Goal: Task Accomplishment & Management: Manage account settings

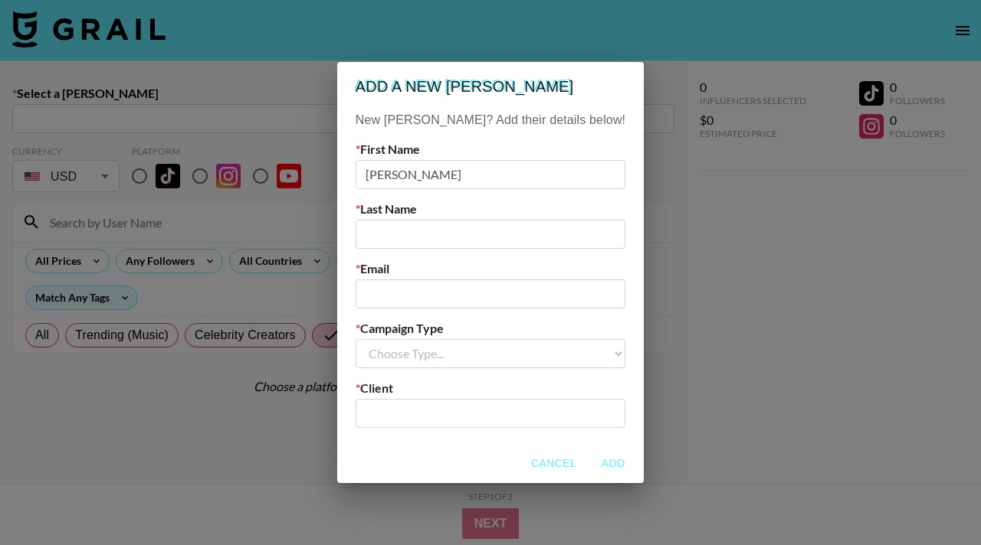
click at [530, 459] on button "Cancel" at bounding box center [553, 464] width 57 height 28
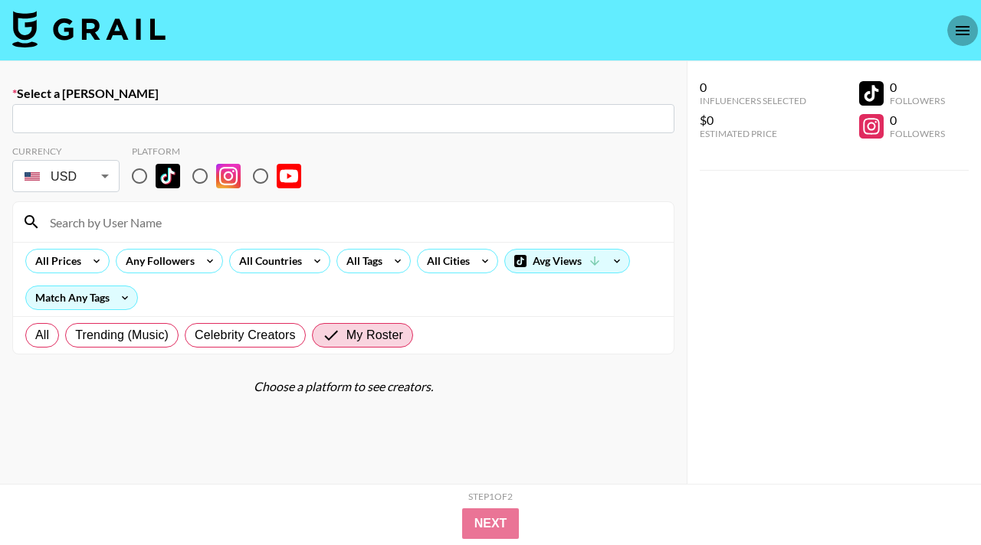
click at [959, 28] on icon "open drawer" at bounding box center [962, 30] width 18 height 18
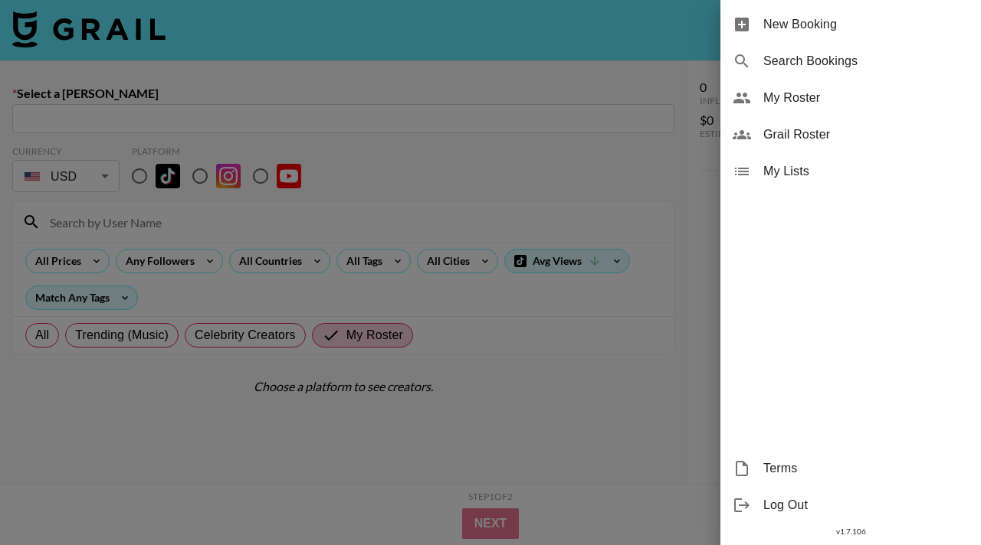
click at [801, 179] on span "My Lists" at bounding box center [865, 171] width 205 height 18
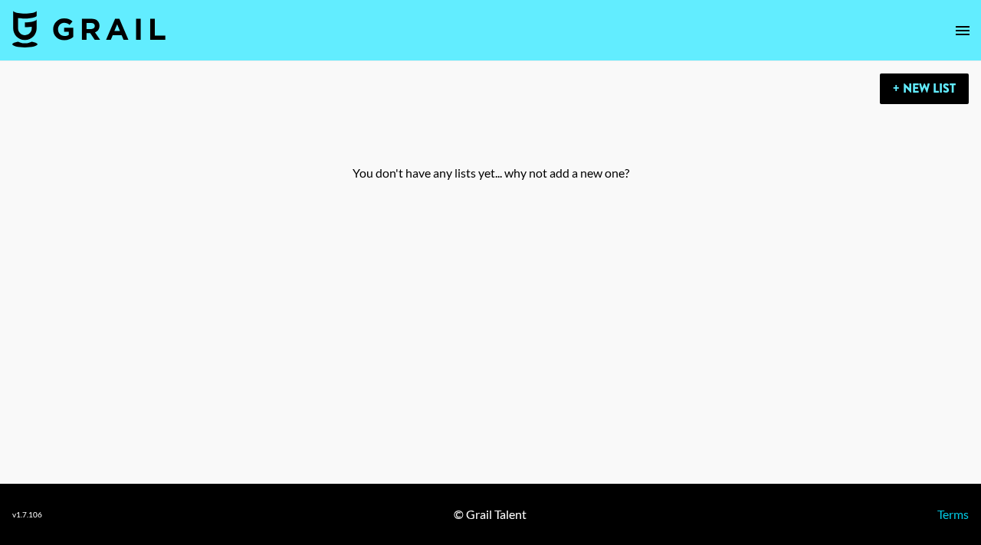
click at [87, 34] on img at bounding box center [88, 29] width 153 height 37
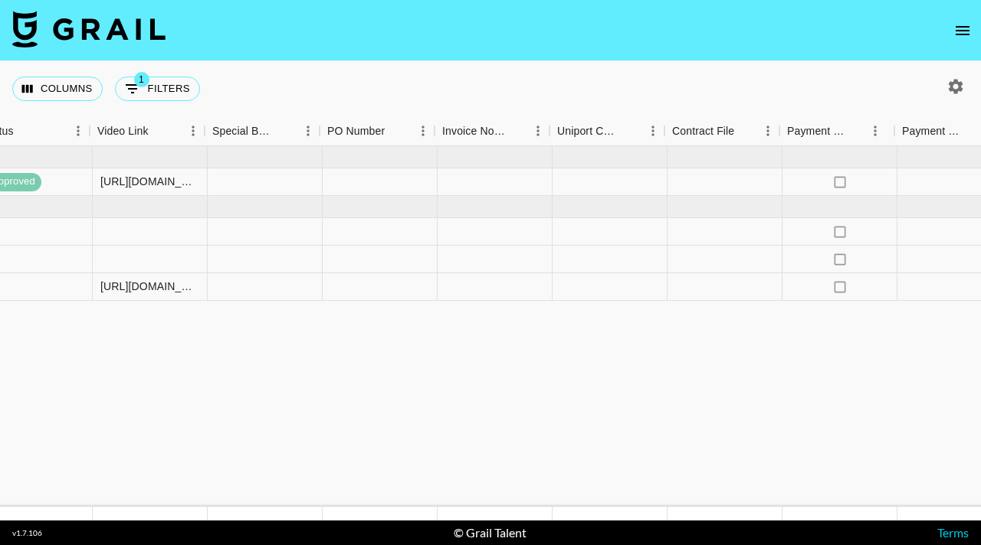
scroll to position [0, 1416]
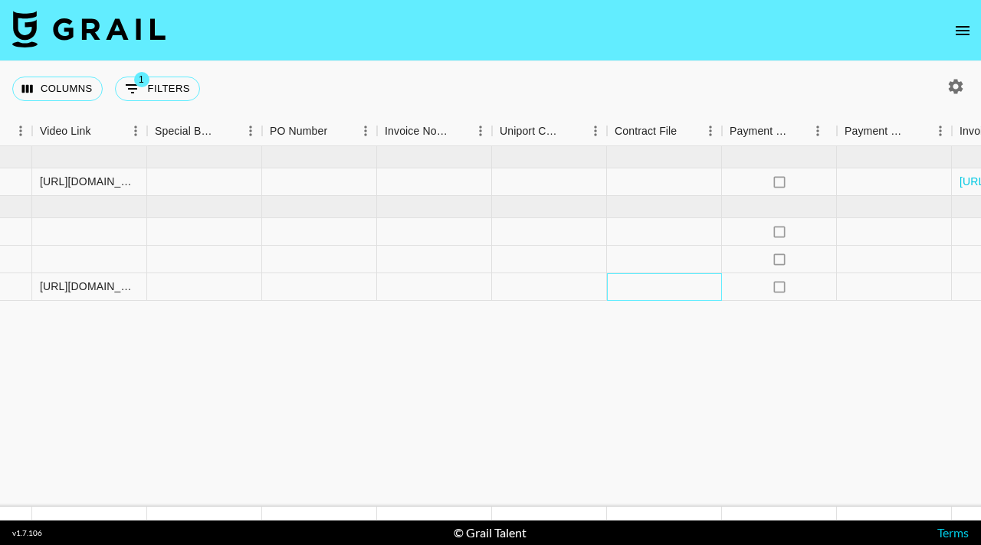
click at [653, 279] on div at bounding box center [664, 288] width 115 height 28
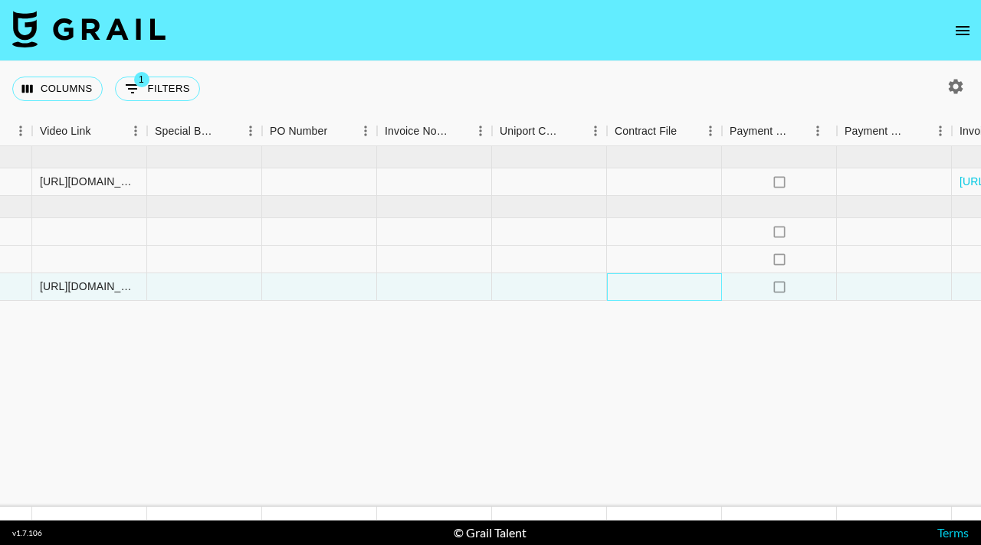
click at [653, 287] on div at bounding box center [664, 288] width 115 height 28
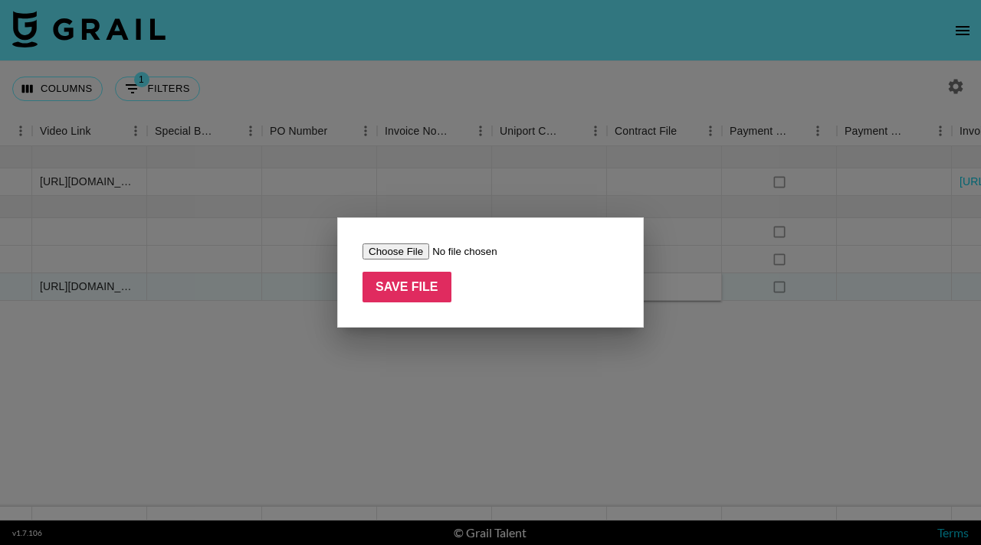
click at [402, 254] on input "file" at bounding box center [459, 252] width 194 height 16
type input "C:\fakepath\[PERSON_NAME] Influencer Contract (1).pdf"
click at [409, 287] on input "Save File" at bounding box center [406, 287] width 89 height 31
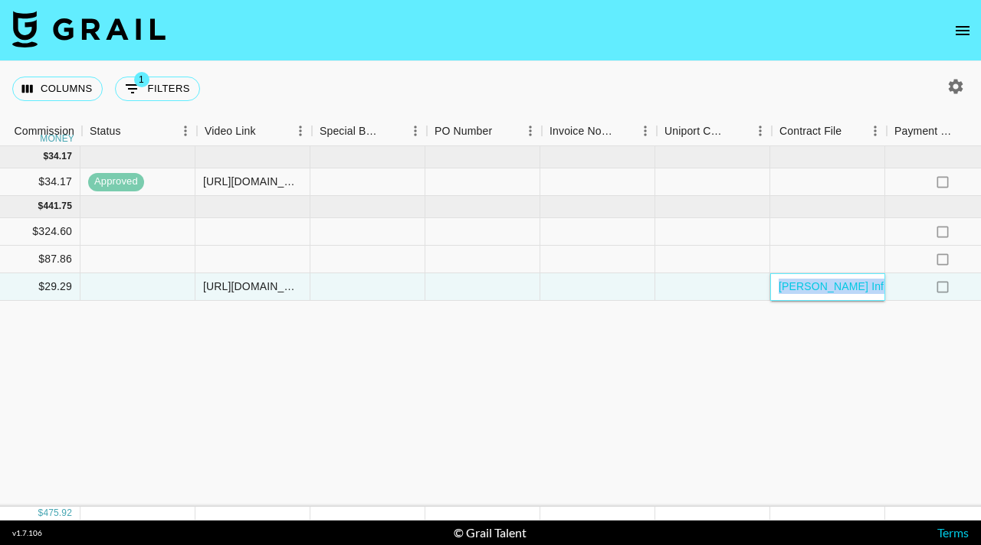
scroll to position [0, 1250]
click at [510, 340] on div "[DATE] ( 1 ) $ 350.00 $ 34.17 recp2YeCmyrKrgCHw carleeandersonnn [PERSON_NAME][…" at bounding box center [21, 326] width 2543 height 361
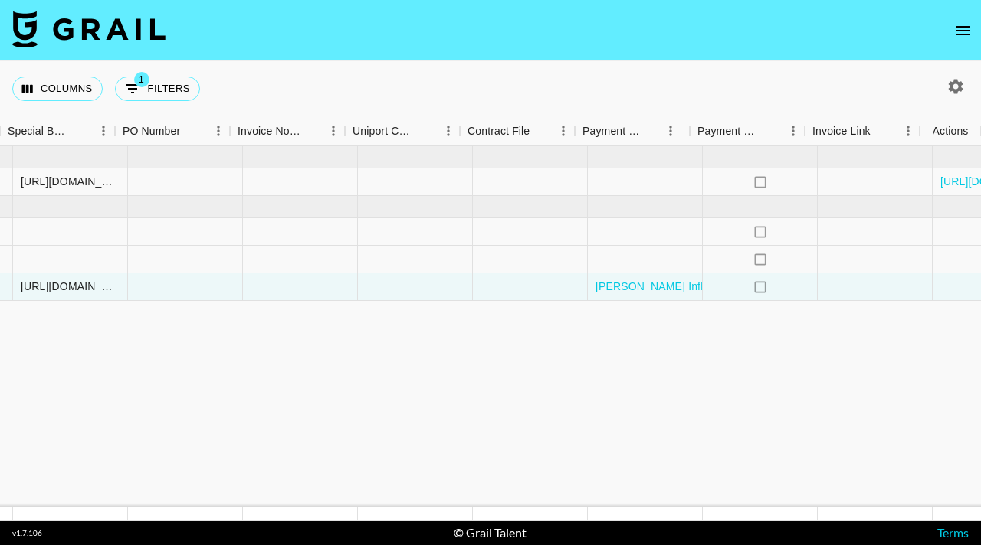
scroll to position [0, 1563]
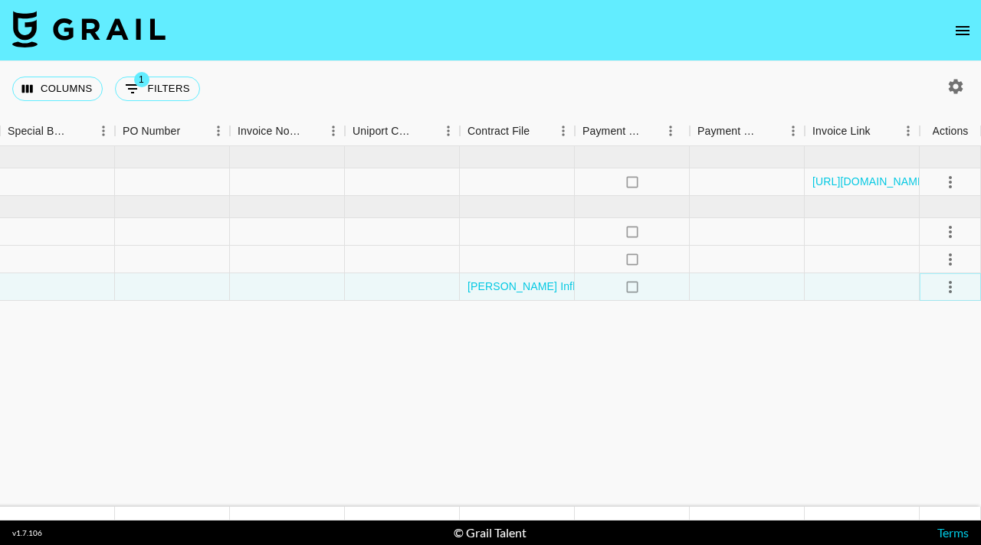
click at [948, 288] on icon "select merge strategy" at bounding box center [950, 287] width 18 height 18
click at [924, 430] on div "Approve" at bounding box center [916, 430] width 47 height 18
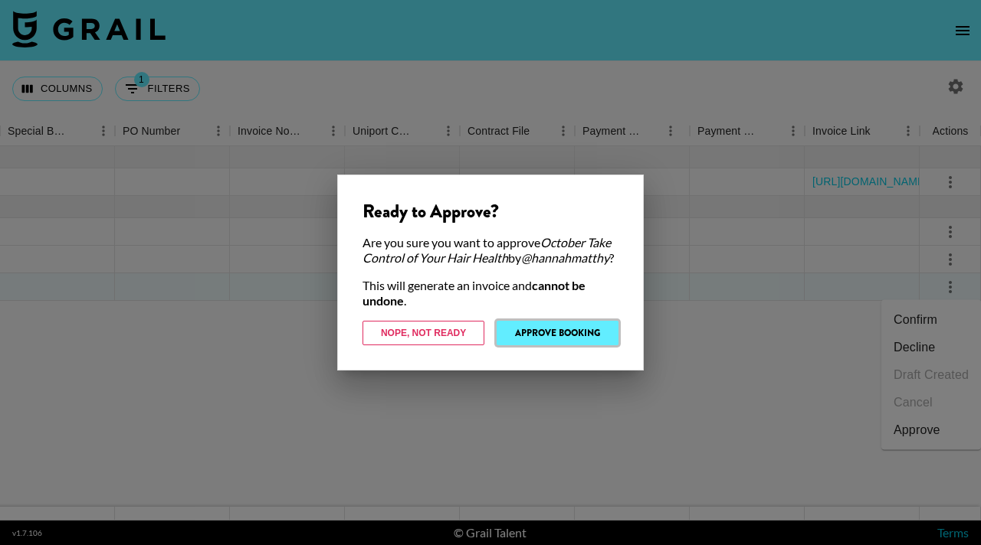
click at [547, 339] on button "Approve Booking" at bounding box center [557, 333] width 122 height 25
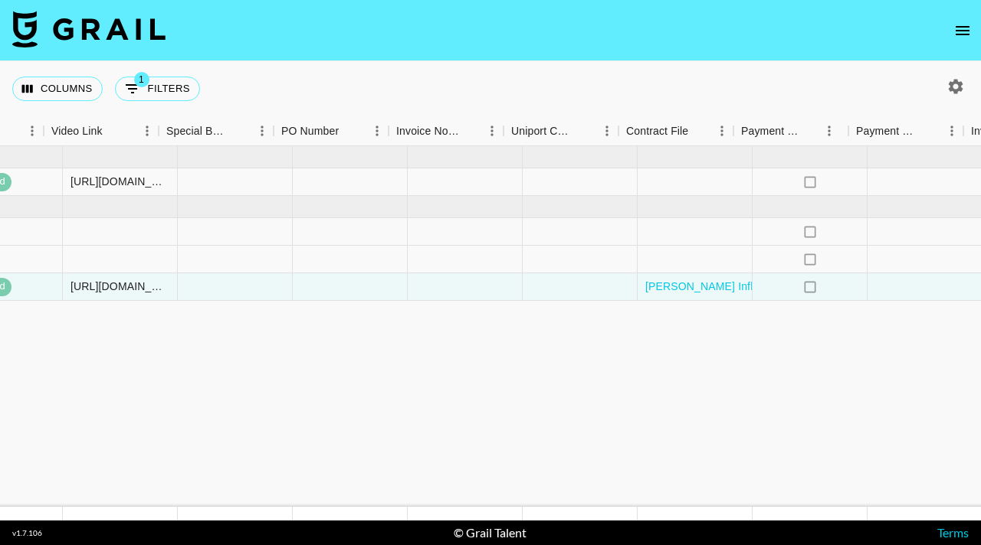
scroll to position [0, 1410]
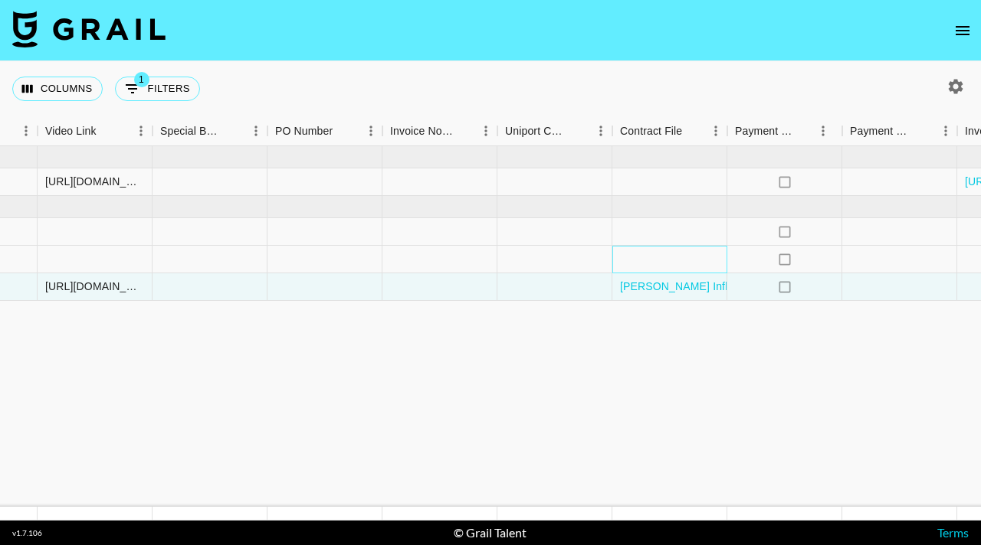
click at [663, 258] on div at bounding box center [669, 260] width 115 height 28
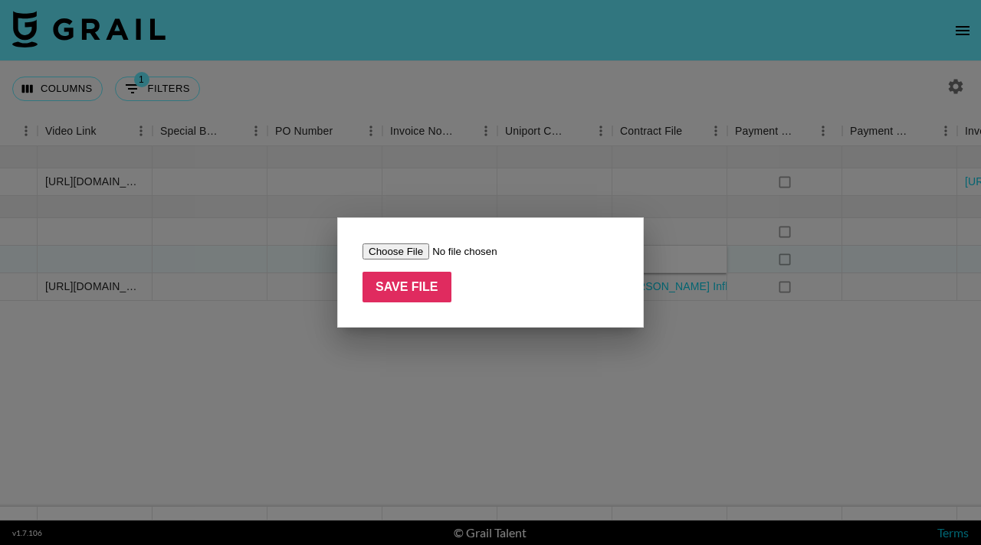
click at [402, 244] on input "file" at bounding box center [459, 252] width 194 height 16
type input "C:\fakepath\SignedAgreement_hannahmatthy(25.09).pdf"
click at [420, 284] on input "Save File" at bounding box center [406, 287] width 89 height 31
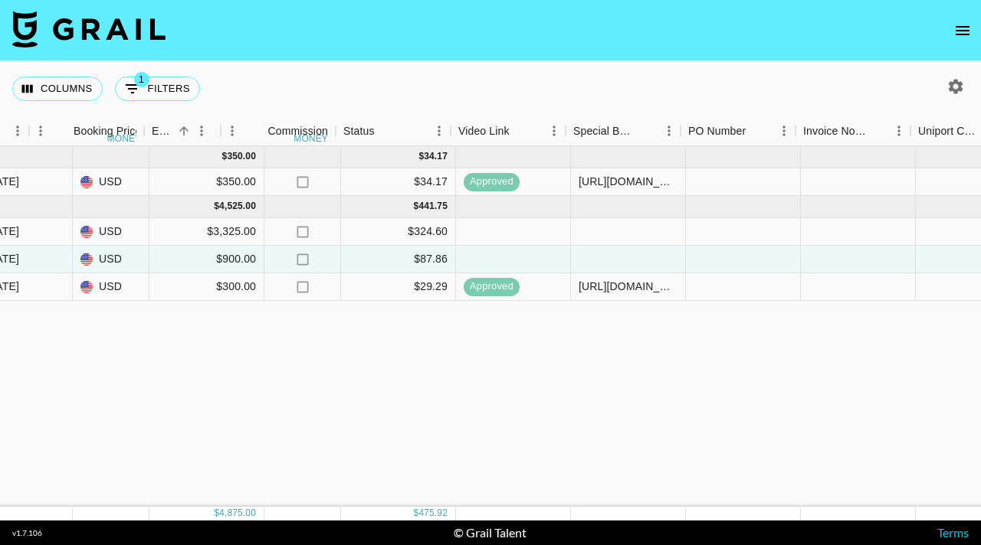
scroll to position [0, 1563]
